Goal: Task Accomplishment & Management: Use online tool/utility

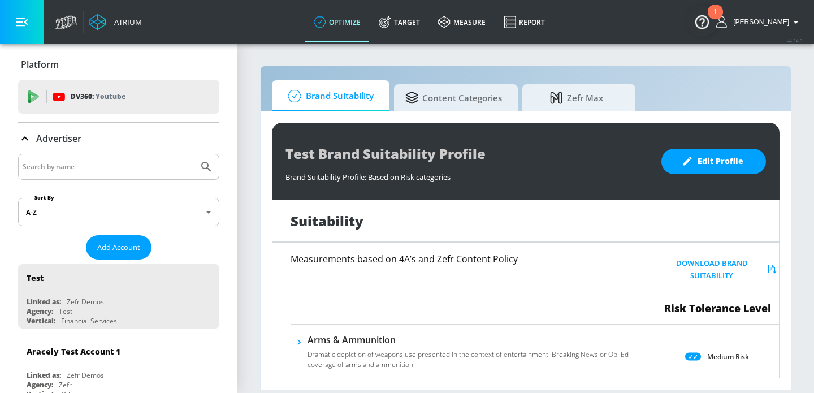
click at [136, 171] on input "Search by name" at bounding box center [108, 166] width 171 height 15
type input "[PERSON_NAME]"
click at [194, 154] on button "Submit Search" at bounding box center [206, 166] width 25 height 25
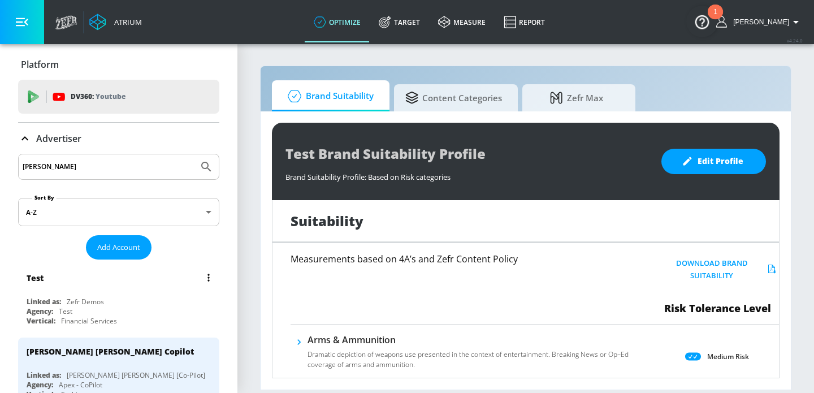
scroll to position [74, 0]
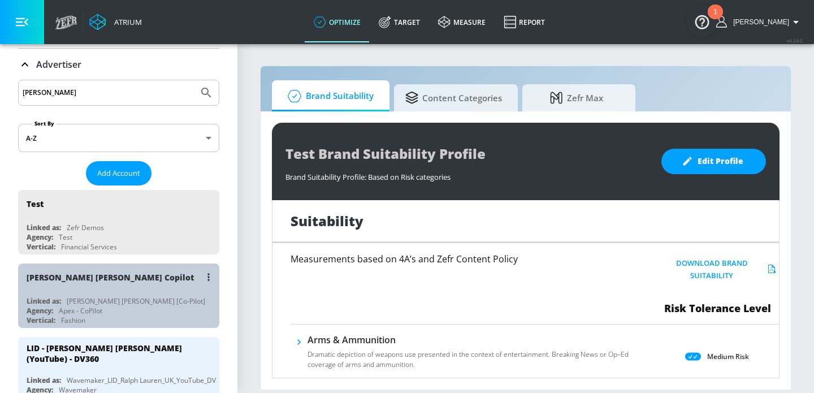
click at [112, 316] on div "Vertical: Fashion" at bounding box center [122, 320] width 190 height 10
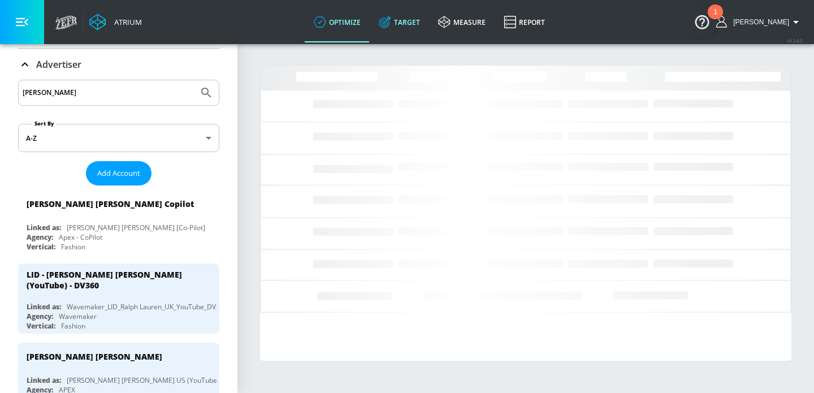
click at [408, 21] on link "Target" at bounding box center [399, 22] width 59 height 41
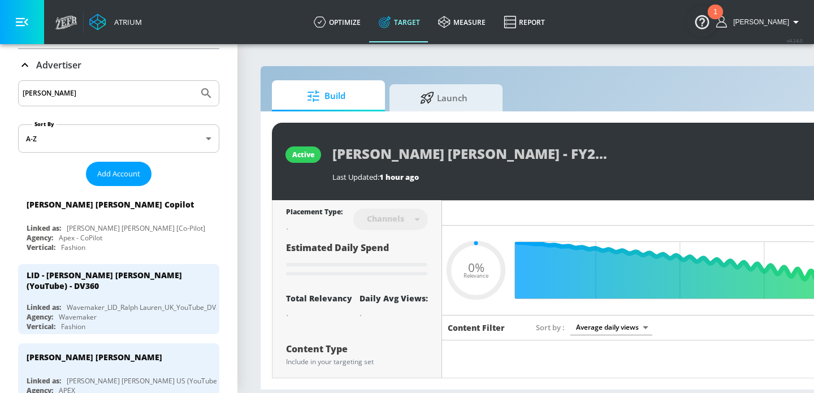
type input "0.51"
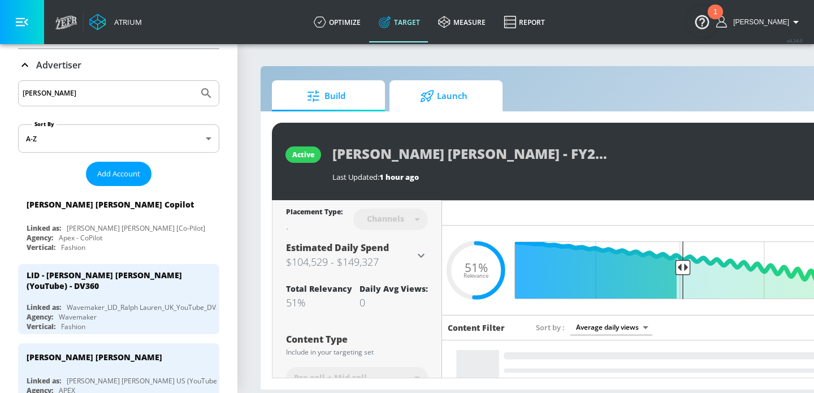
click at [479, 90] on span "Launch" at bounding box center [444, 96] width 86 height 27
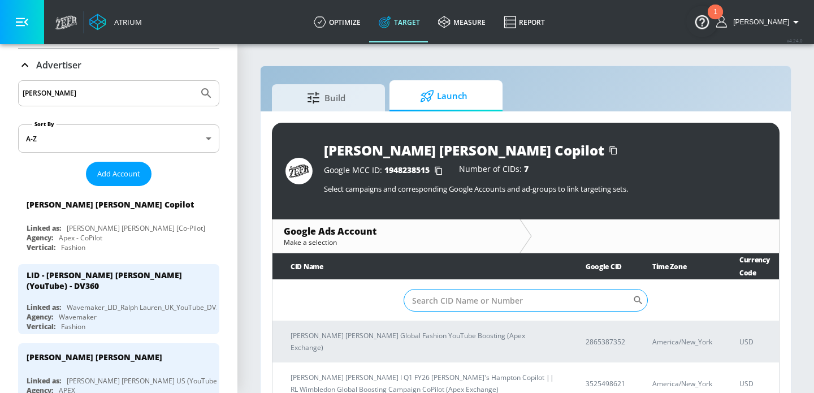
click at [466, 306] on input "Sort By" at bounding box center [518, 300] width 229 height 23
paste input "6091652091"
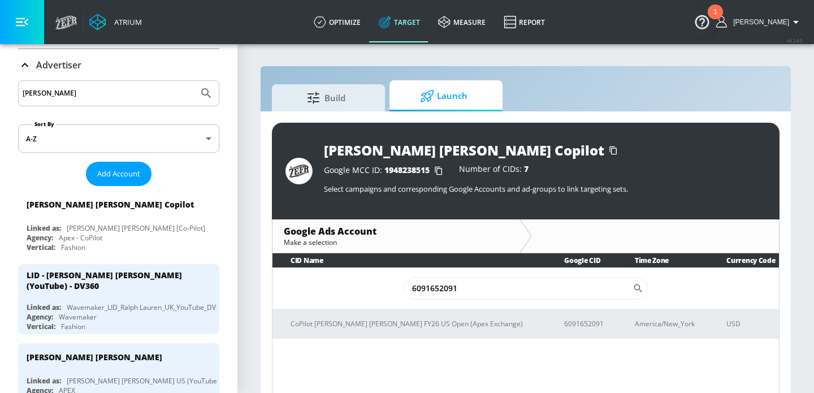
type input "6091652091"
click at [373, 344] on div "CID Name Google CID Time Zone Currency Code 6091652091 ​ CoPilot [PERSON_NAME] …" at bounding box center [526, 325] width 508 height 144
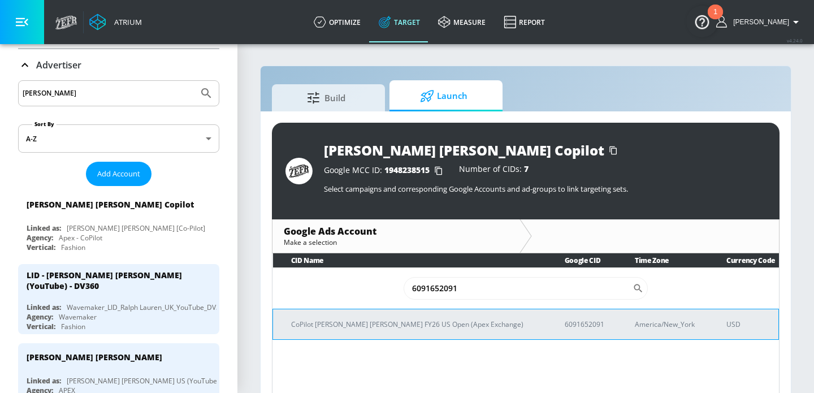
click at [368, 331] on td "CoPilot [PERSON_NAME] [PERSON_NAME] FY26 US Open (Apex Exchange)" at bounding box center [410, 324] width 274 height 31
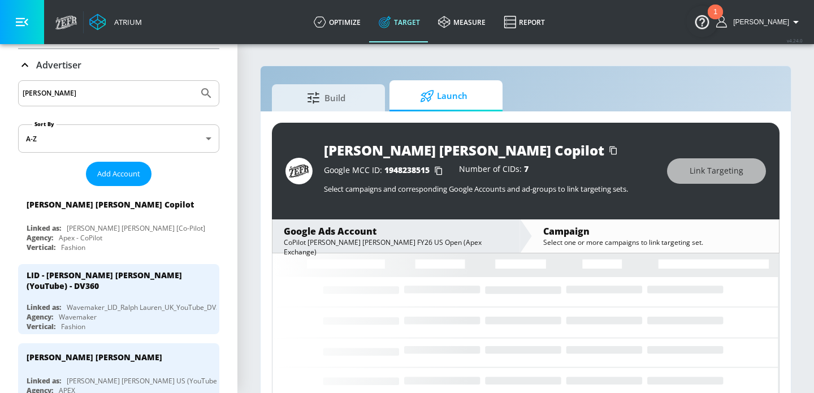
scroll to position [16, 0]
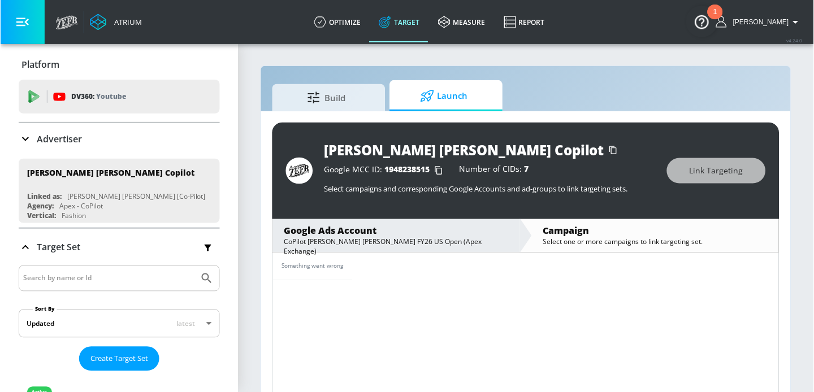
scroll to position [5, 0]
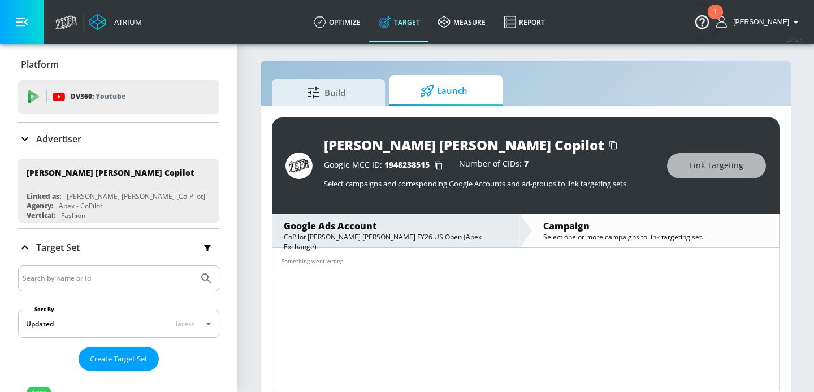
click at [552, 79] on div "Build Launch" at bounding box center [526, 90] width 508 height 31
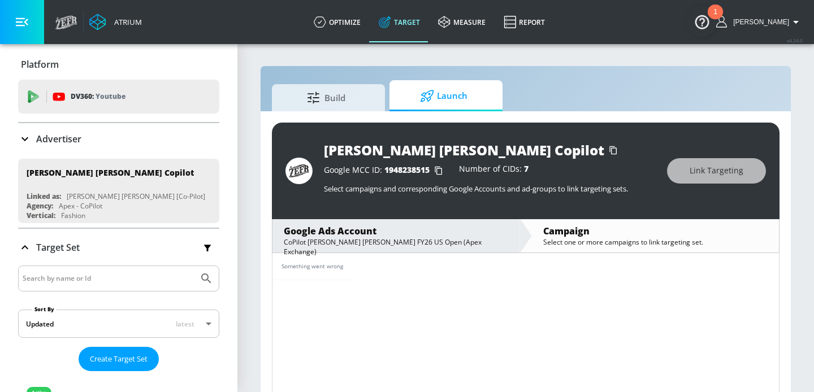
scroll to position [5, 0]
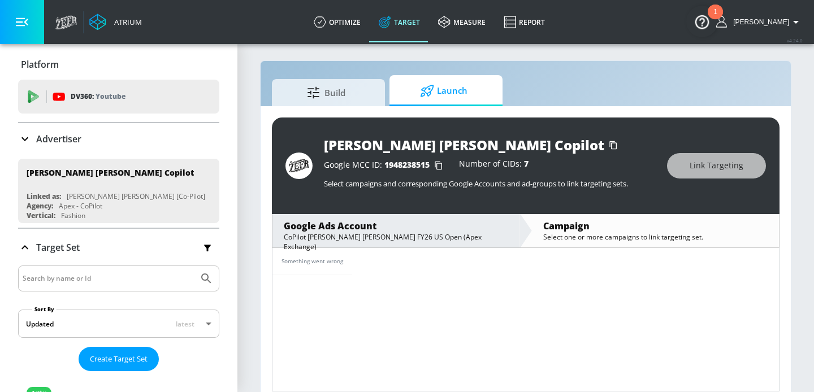
click at [557, 118] on div "Ralph Lauren Copilot Google MCC ID: 1948238515 Number of CIDs: 7 Select campaig…" at bounding box center [526, 166] width 508 height 97
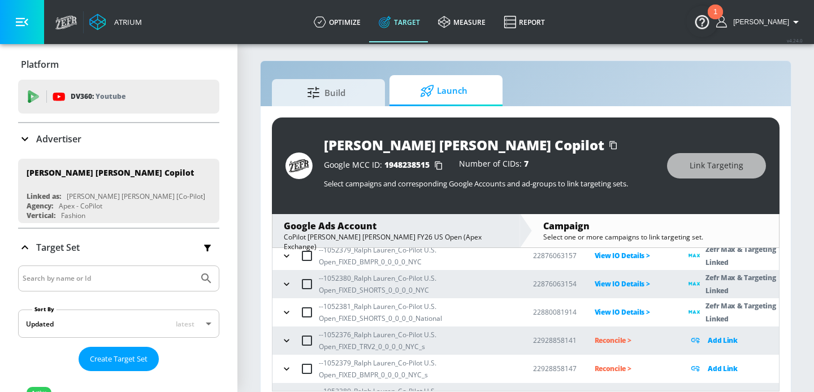
scroll to position [170, 0]
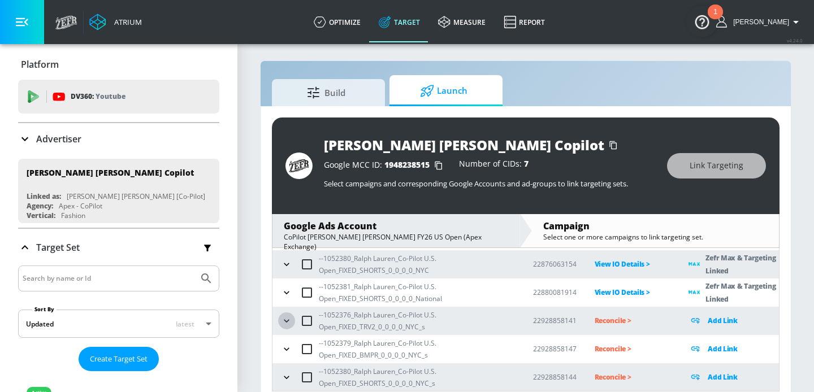
click at [285, 320] on icon "button" at bounding box center [286, 320] width 5 height 3
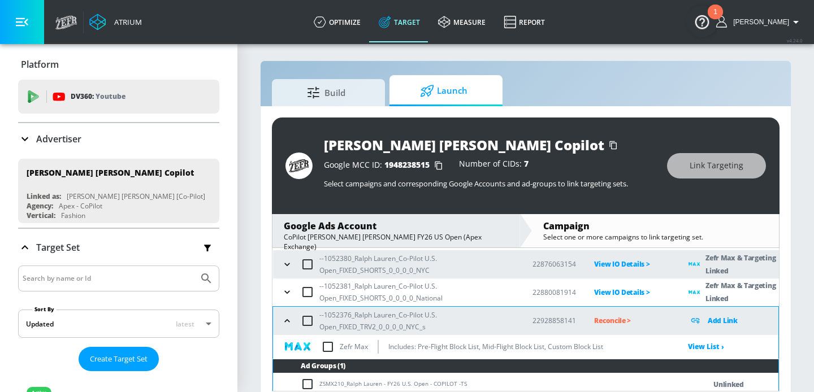
scroll to position [208, 0]
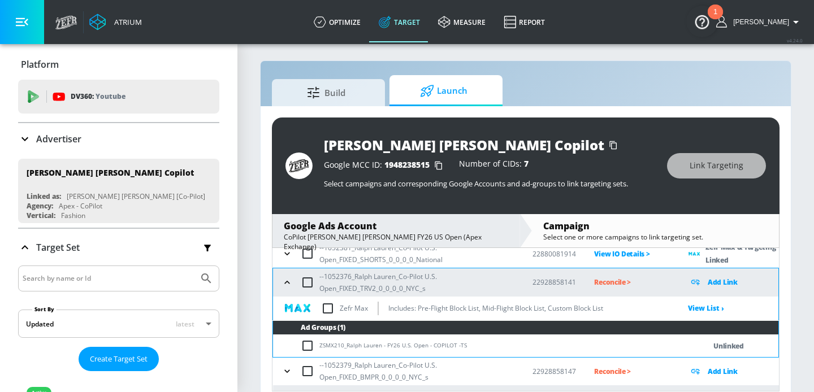
click at [337, 308] on input "checkbox" at bounding box center [328, 309] width 24 height 24
checkbox input "true"
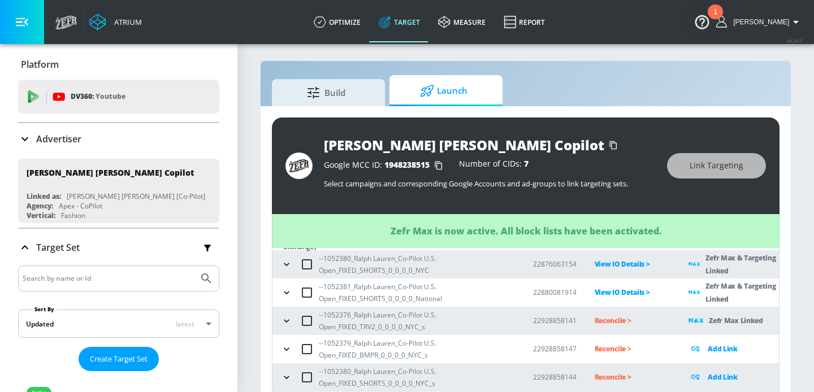
scroll to position [16, 0]
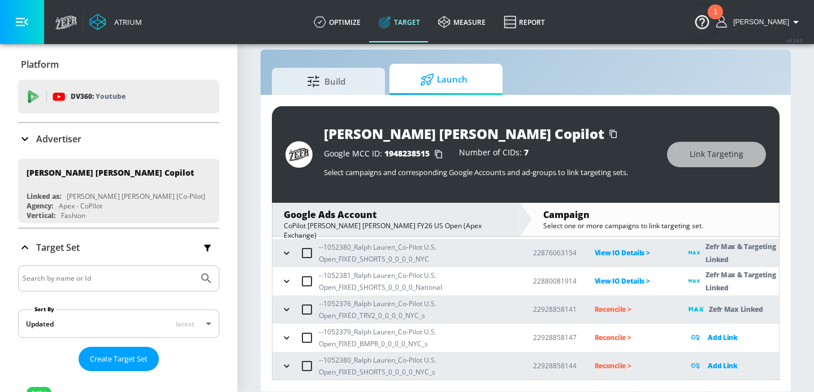
click at [289, 336] on icon "button" at bounding box center [286, 337] width 5 height 3
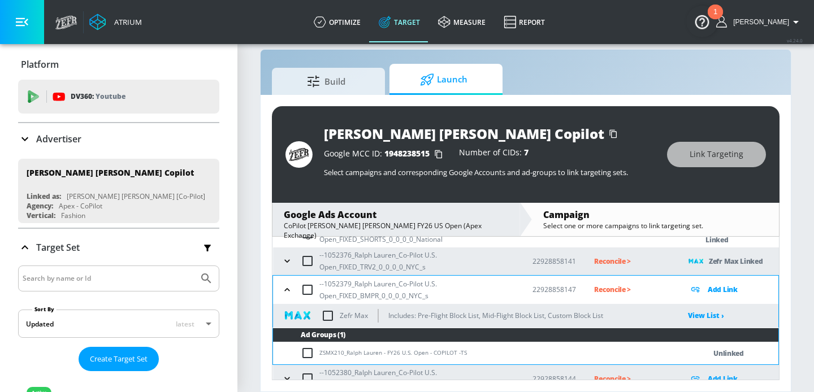
scroll to position [231, 0]
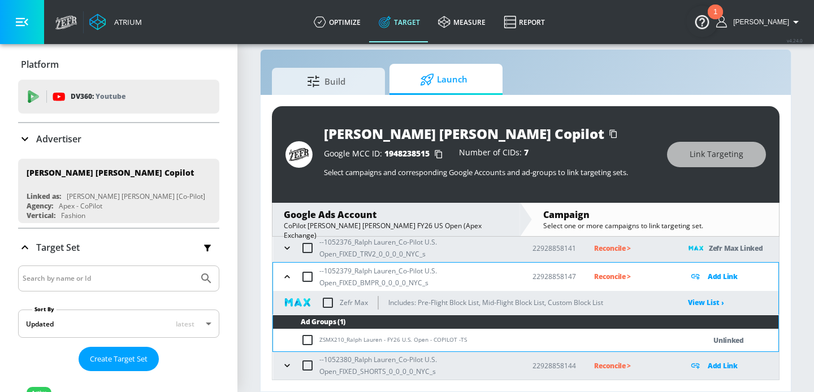
click at [335, 304] on input "checkbox" at bounding box center [328, 303] width 24 height 24
checkbox input "true"
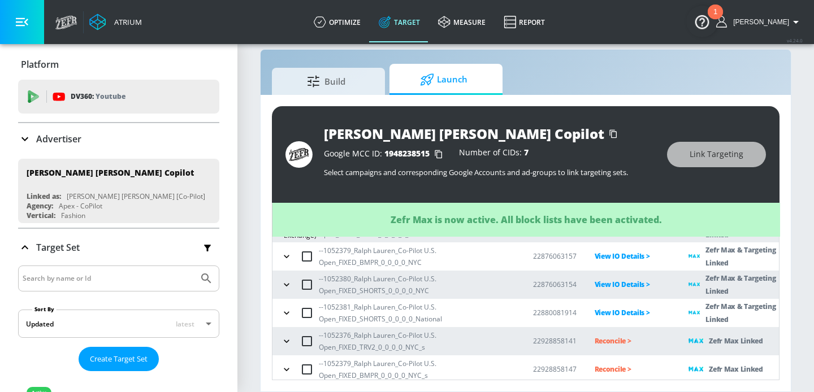
scroll to position [170, 0]
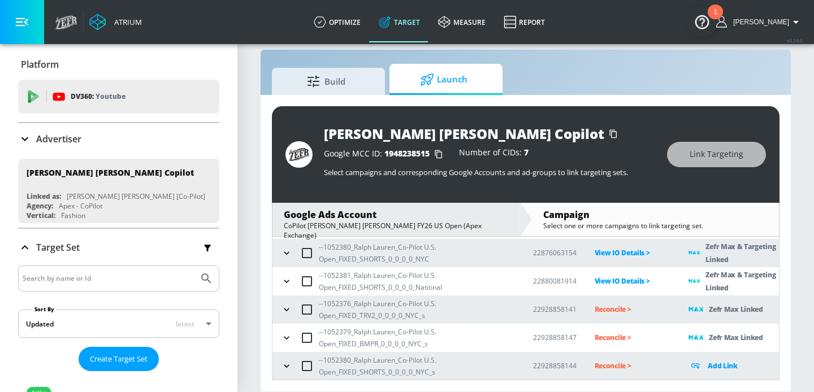
click at [284, 362] on icon "button" at bounding box center [286, 366] width 11 height 11
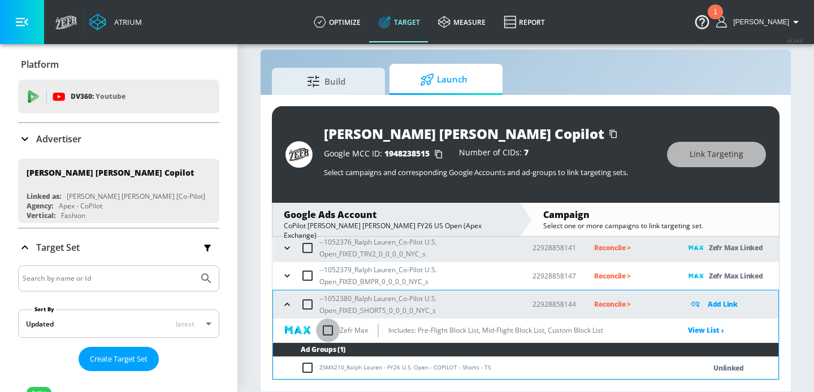
click at [332, 327] on input "checkbox" at bounding box center [328, 331] width 24 height 24
checkbox input "true"
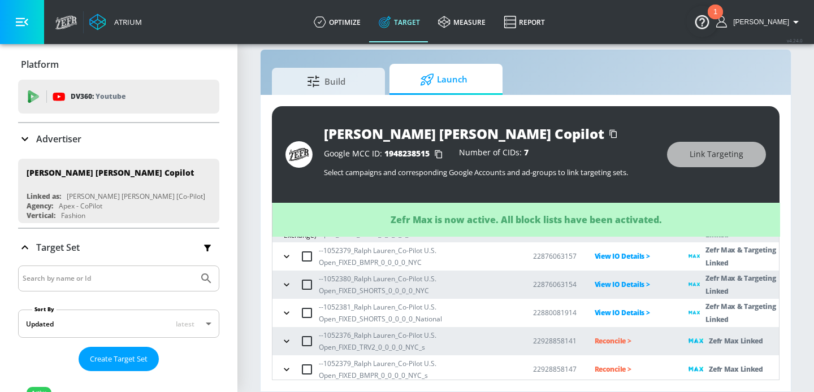
scroll to position [170, 0]
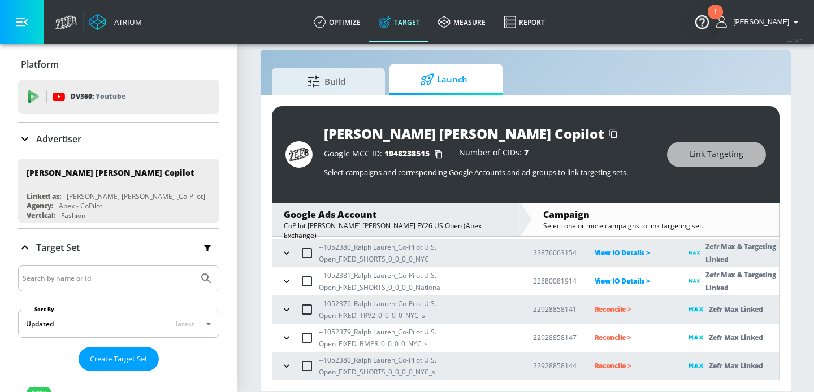
click at [603, 366] on p "Reconcile >" at bounding box center [633, 366] width 76 height 13
drag, startPoint x: 405, startPoint y: 371, endPoint x: 331, endPoint y: 360, distance: 75.0
click at [331, 360] on p "--1052380_Ralph Lauren_Co-Pilot U.S. Open_FIXED_SHORTS_0_0_0_0_NYC_s" at bounding box center [417, 366] width 196 height 24
copy p "52380_Ralph Lauren_Co-Pilot U.S. Open_FIXED_SHORTS_0_0_0"
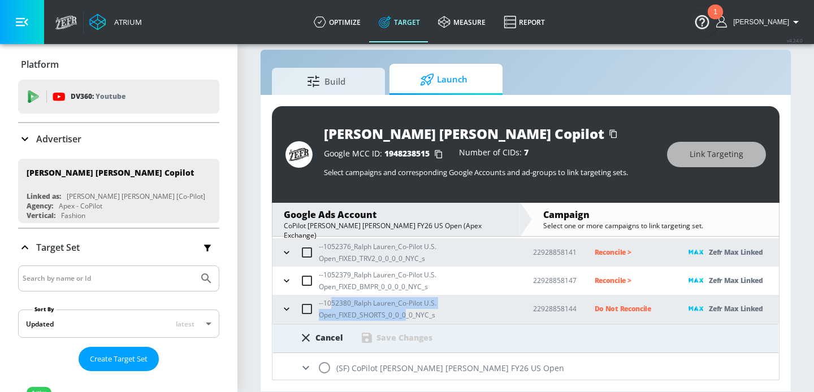
click at [327, 364] on input "radio" at bounding box center [325, 368] width 24 height 24
radio input "true"
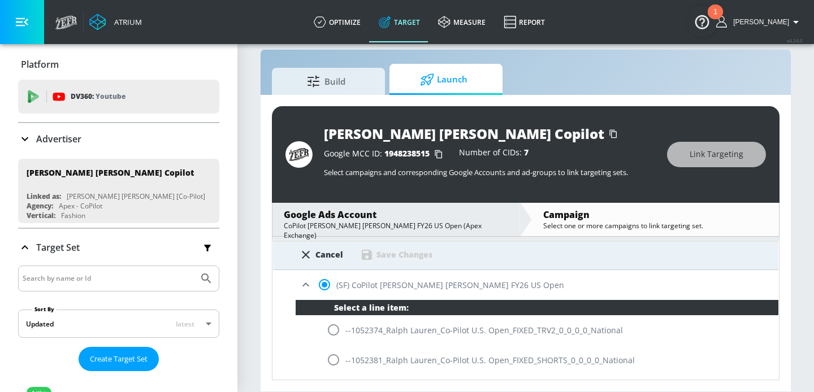
scroll to position [455, 0]
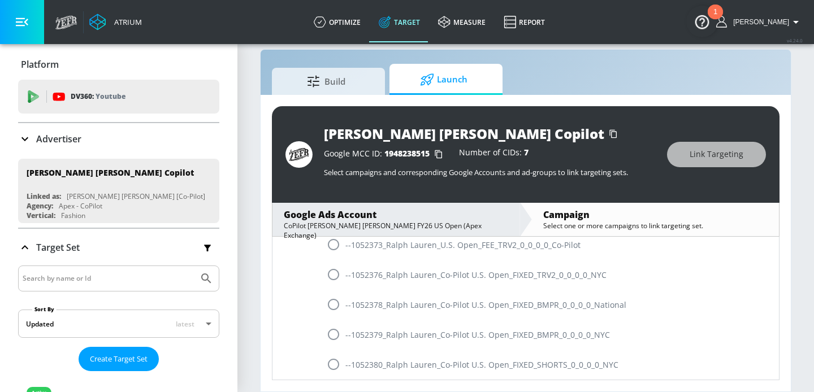
click at [336, 360] on input "radio" at bounding box center [334, 365] width 24 height 24
radio input "true"
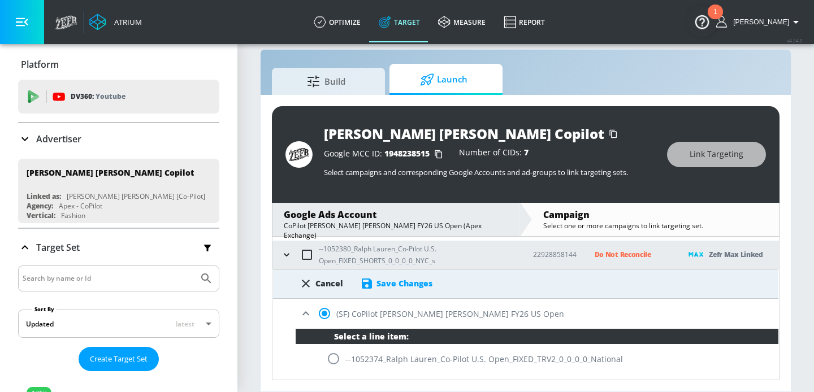
scroll to position [274, 0]
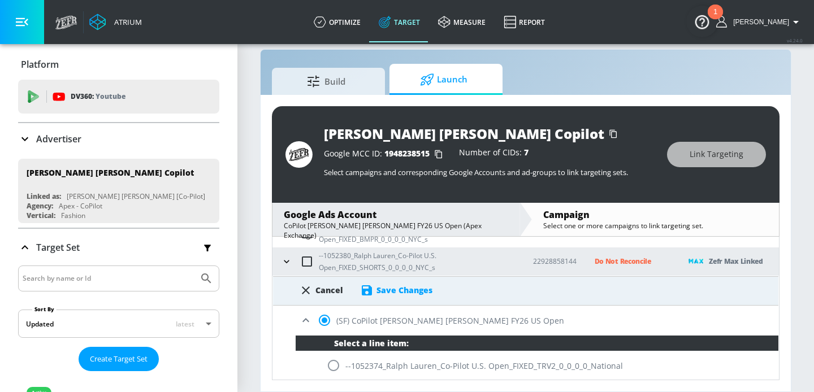
click at [404, 289] on div "Save Changes" at bounding box center [404, 290] width 56 height 11
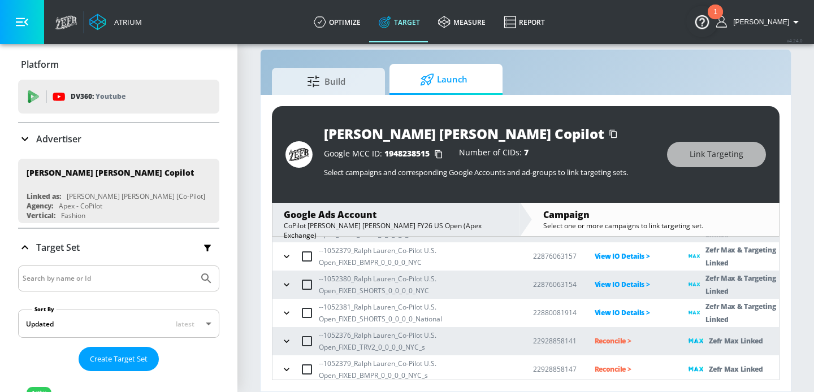
scroll to position [170, 0]
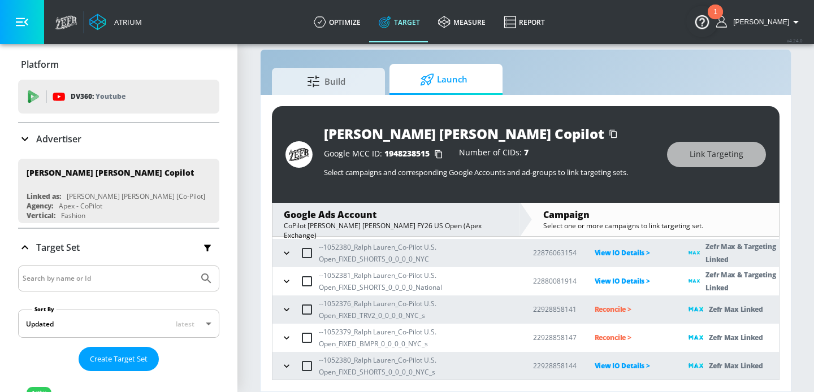
click at [627, 337] on p "Reconcile >" at bounding box center [633, 337] width 76 height 13
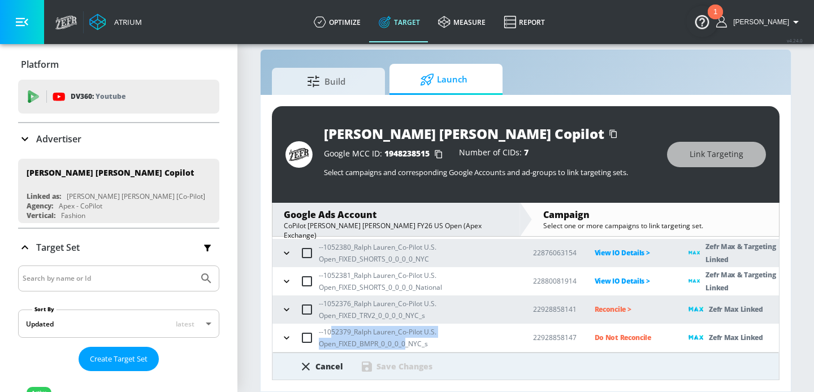
drag, startPoint x: 405, startPoint y: 342, endPoint x: 332, endPoint y: 334, distance: 73.9
click at [332, 334] on p "--1052379_Ralph Lauren_Co-Pilot U.S. Open_FIXED_BMPR_0_0_0_0_NYC_s" at bounding box center [417, 338] width 196 height 24
copy p "52379_Ralph Lauren_Co-Pilot U.S. Open_FIXED_BMPR_0_0_0_0"
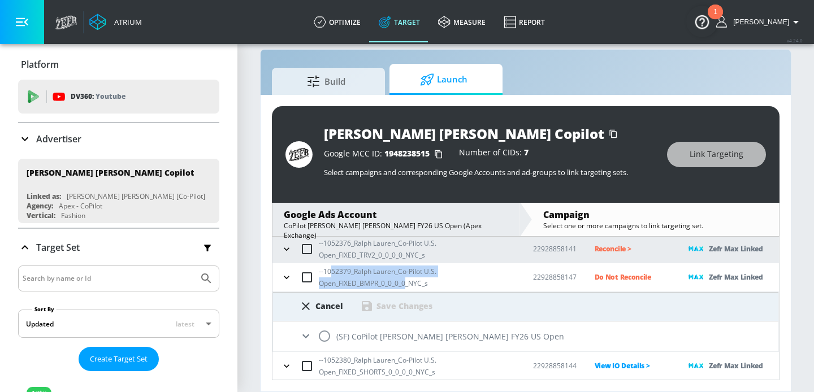
click at [324, 337] on input "radio" at bounding box center [325, 336] width 24 height 24
radio input "true"
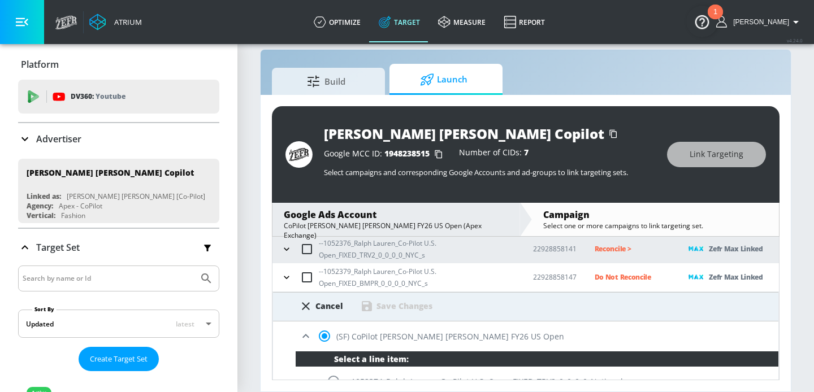
scroll to position [453, 0]
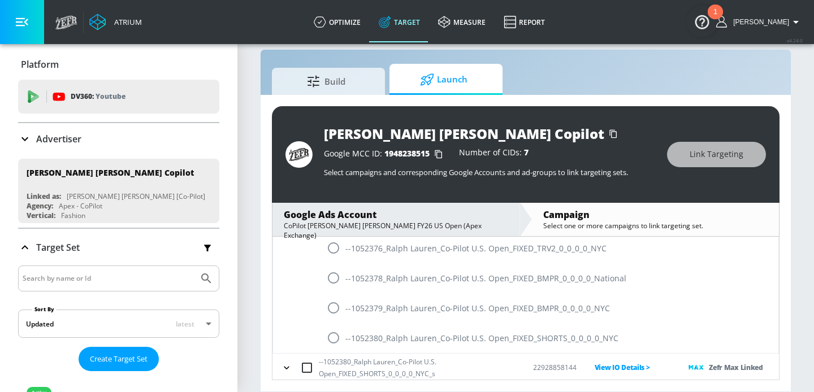
click at [333, 315] on input "radio" at bounding box center [334, 308] width 24 height 24
radio input "true"
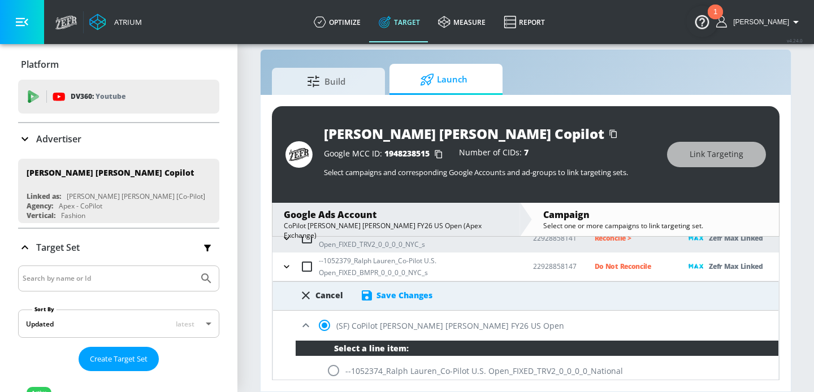
scroll to position [235, 0]
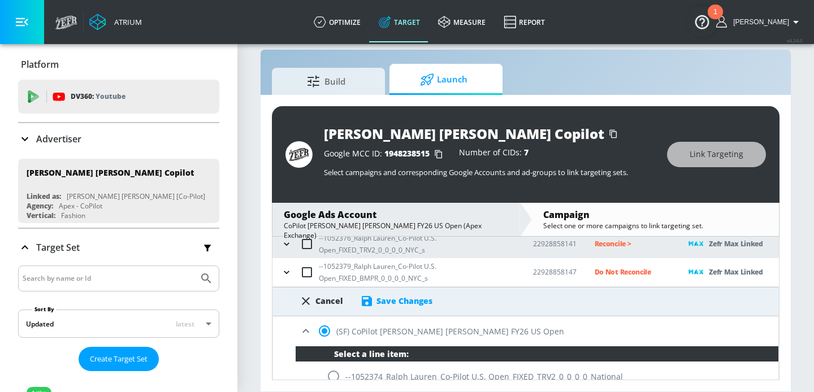
click at [395, 306] on div "Save Changes" at bounding box center [404, 301] width 56 height 11
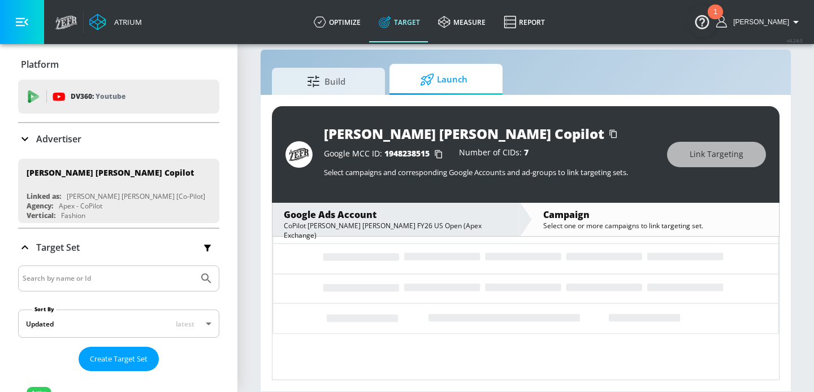
scroll to position [170, 0]
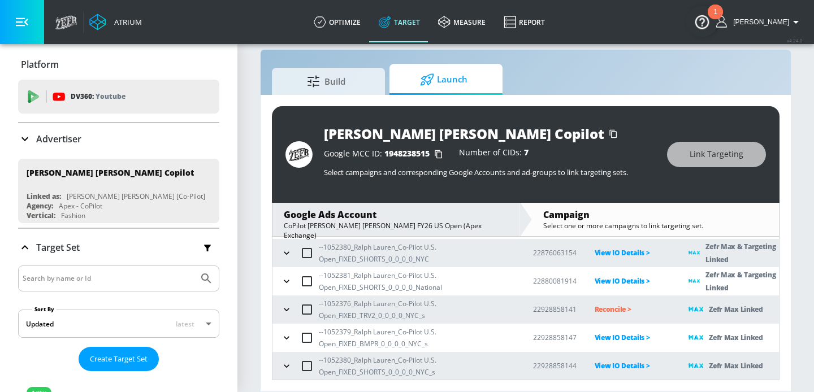
click at [605, 305] on p "Reconcile >" at bounding box center [633, 309] width 76 height 13
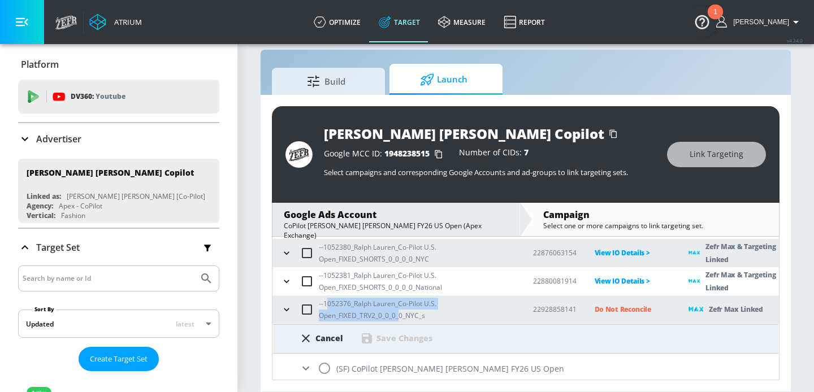
drag, startPoint x: 400, startPoint y: 314, endPoint x: 328, endPoint y: 301, distance: 72.9
click at [328, 301] on p "--1052376_Ralph Lauren_Co-Pilot U.S. Open_FIXED_TRV2_0_0_0_0_NYC_s" at bounding box center [417, 310] width 196 height 24
copy p "052376_Ralph Lauren_Co-Pilot U.S. Open_FIXED_TRV2_0_0_0_"
click at [327, 360] on input "radio" at bounding box center [325, 369] width 24 height 24
radio input "true"
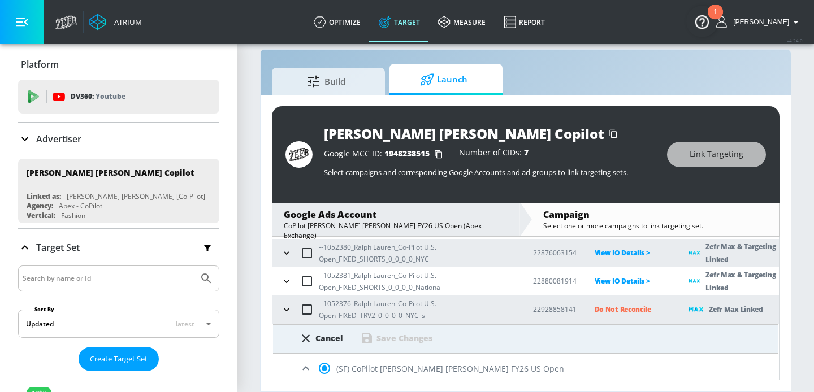
scroll to position [365, 0]
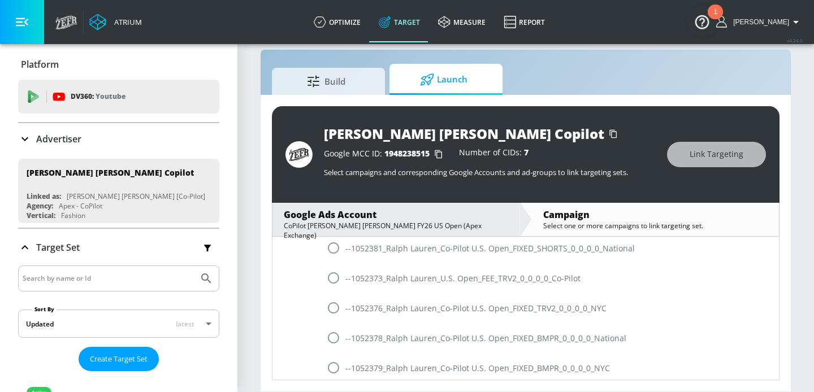
click at [337, 311] on input "radio" at bounding box center [334, 308] width 24 height 24
radio input "true"
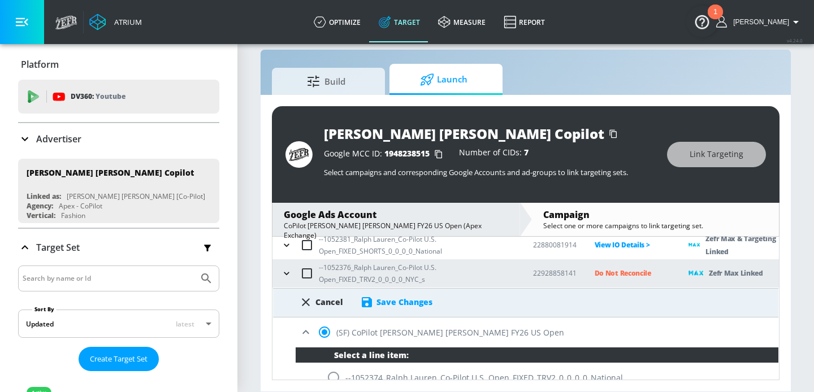
scroll to position [205, 0]
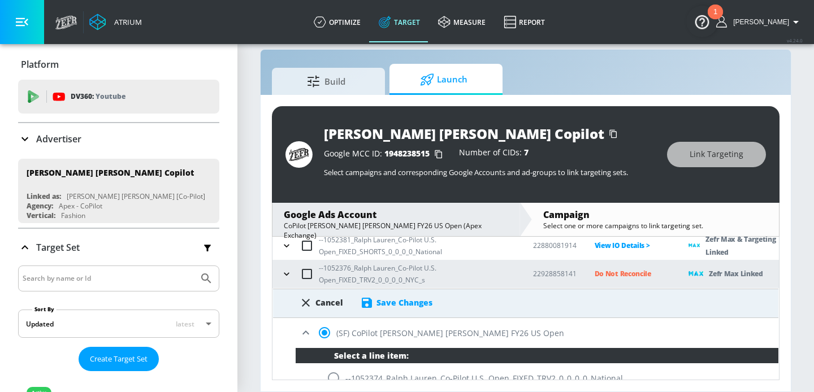
click at [389, 304] on div "Save Changes" at bounding box center [404, 302] width 56 height 11
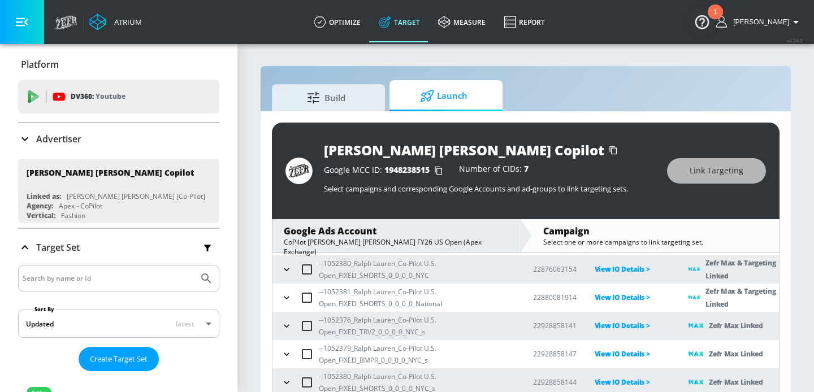
scroll to position [16, 0]
